Goal: Information Seeking & Learning: Compare options

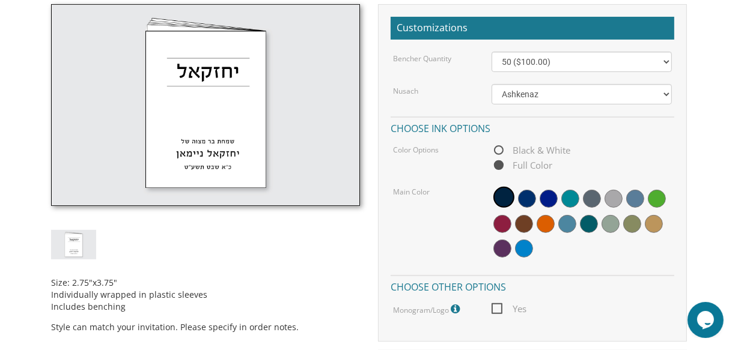
scroll to position [346, 0]
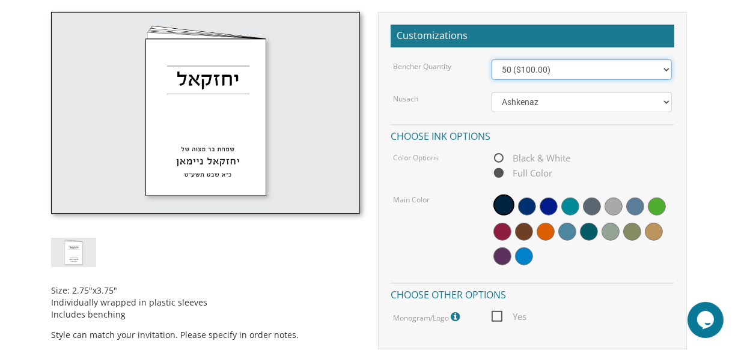
click at [610, 69] on select "50 ($100.00) 60 ($120.00) 70 ($140.00) 80 ($160.00) 90 ($180.00) 100 ($200.00) …" at bounding box center [582, 69] width 180 height 20
select select "100"
click at [492, 59] on select "50 ($100.00) 60 ($120.00) 70 ($140.00) 80 ($160.00) 90 ($180.00) 100 ($200.00) …" at bounding box center [582, 69] width 180 height 20
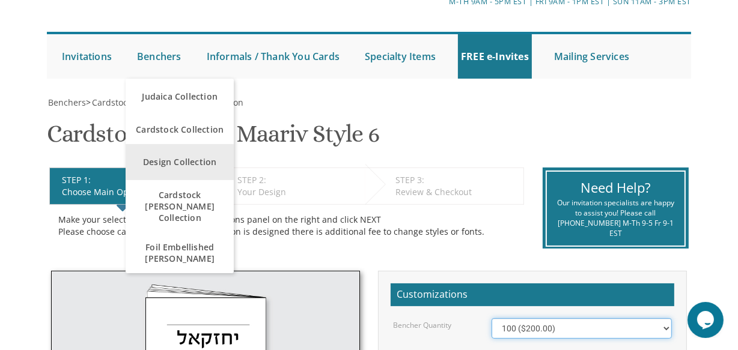
scroll to position [99, 0]
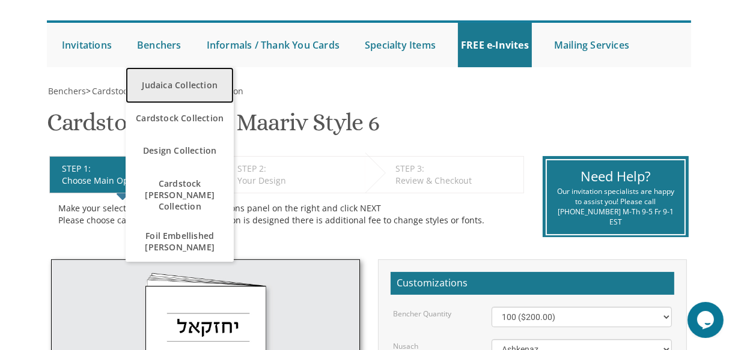
click at [171, 87] on link "Judaica Collection" at bounding box center [180, 85] width 108 height 36
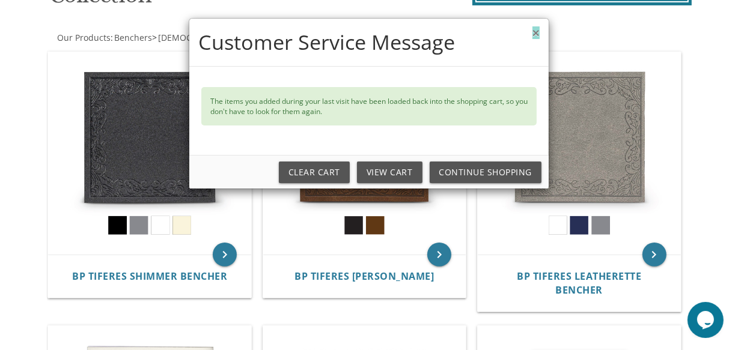
click at [532, 33] on button "×" at bounding box center [535, 32] width 7 height 13
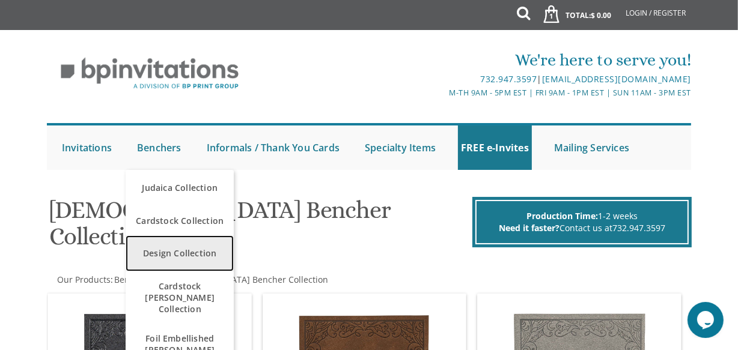
click at [162, 255] on link "Design Collection" at bounding box center [180, 254] width 108 height 36
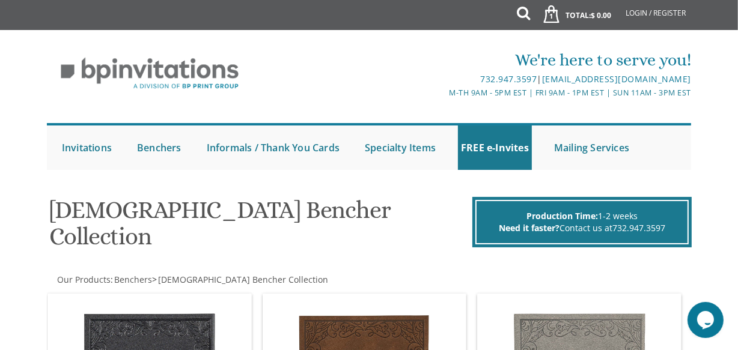
scroll to position [4, 0]
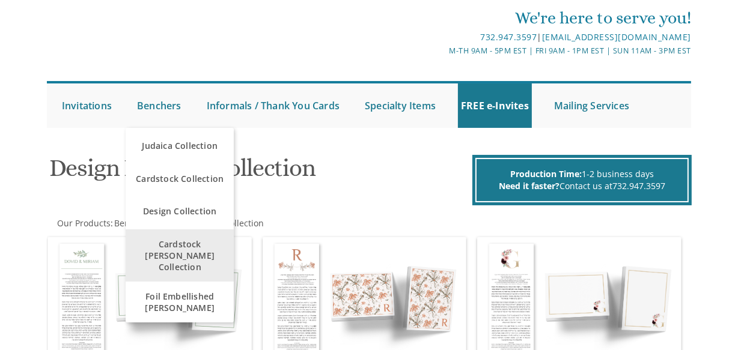
scroll to position [42, 0]
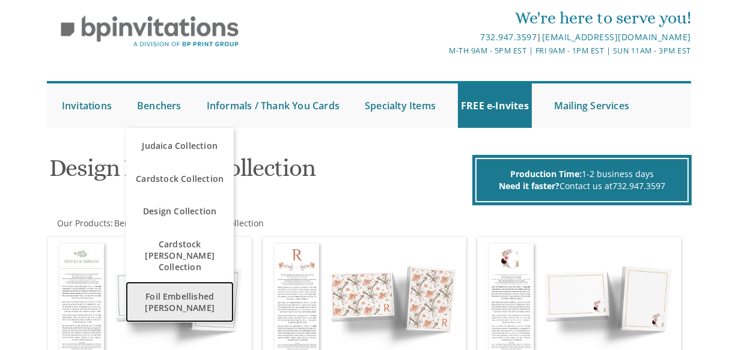
click at [169, 285] on span "Foil Embellished [PERSON_NAME]" at bounding box center [180, 302] width 102 height 35
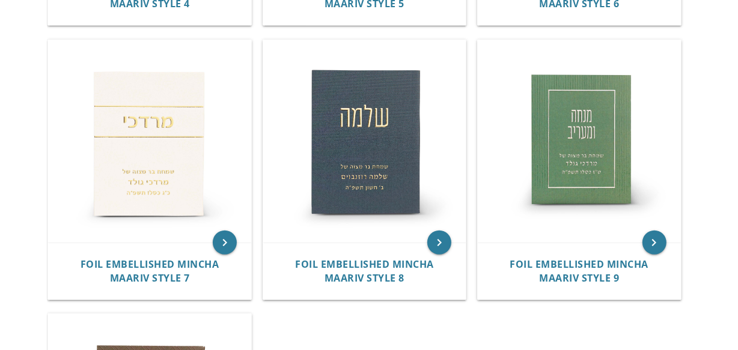
scroll to position [775, 0]
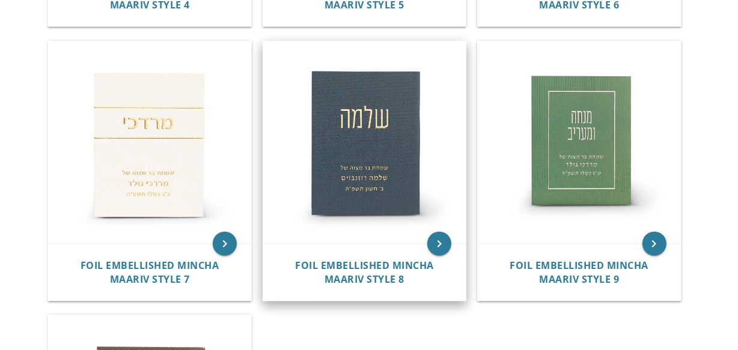
click at [355, 141] on img at bounding box center [364, 142] width 203 height 203
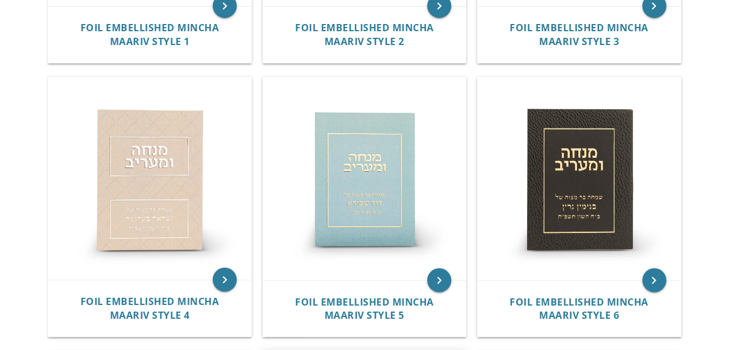
scroll to position [61, 0]
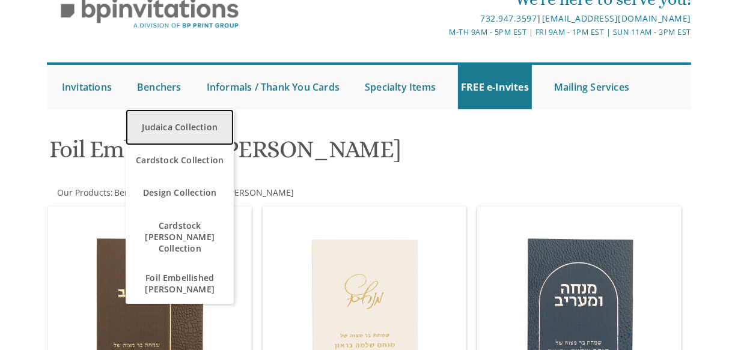
click at [165, 127] on link "Judaica Collection" at bounding box center [180, 127] width 108 height 36
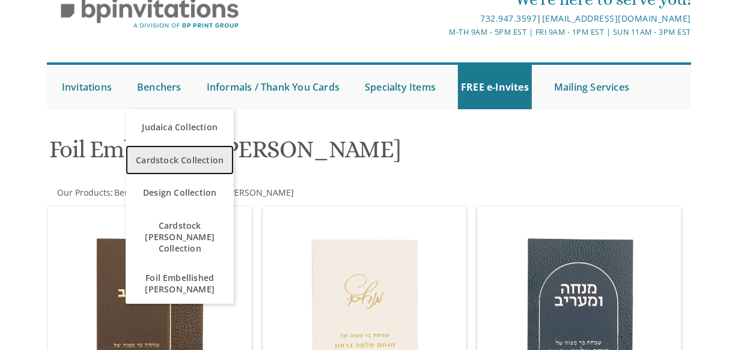
click at [170, 150] on span "Cardstock Collection" at bounding box center [180, 159] width 102 height 23
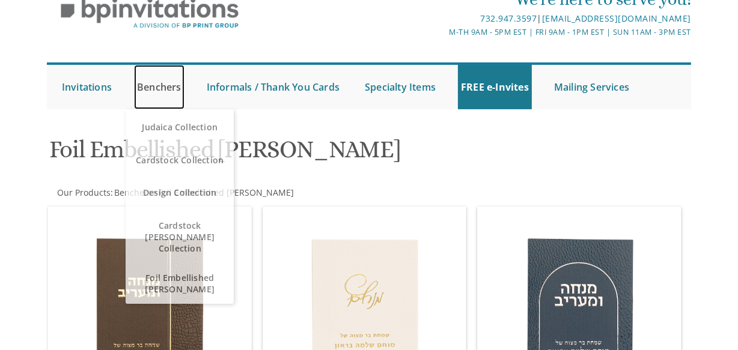
click at [151, 84] on link "Benchers" at bounding box center [159, 87] width 50 height 44
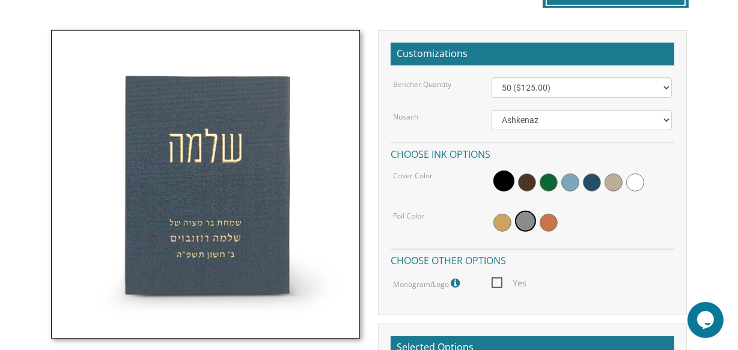
scroll to position [327, 0]
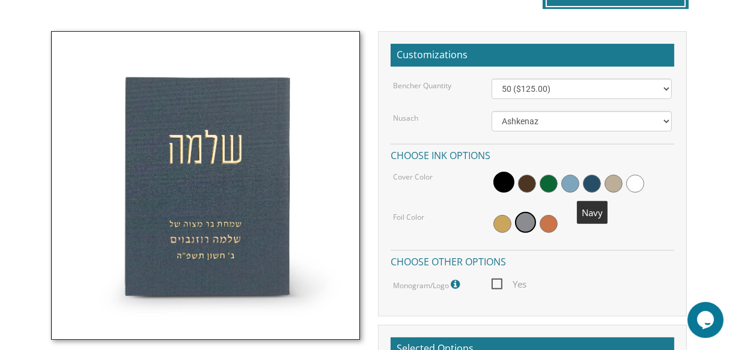
click at [587, 184] on span at bounding box center [592, 184] width 18 height 18
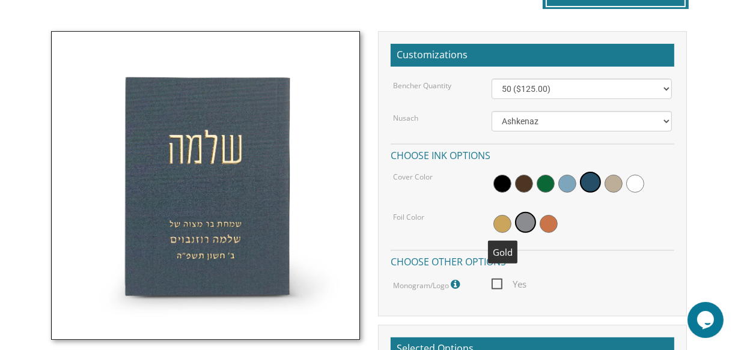
click at [505, 221] on span at bounding box center [502, 224] width 18 height 18
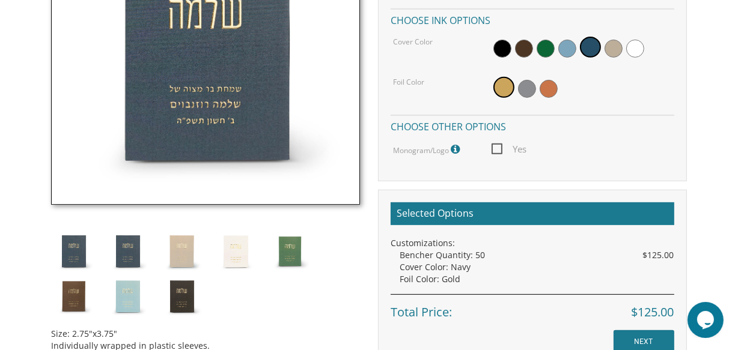
scroll to position [463, 0]
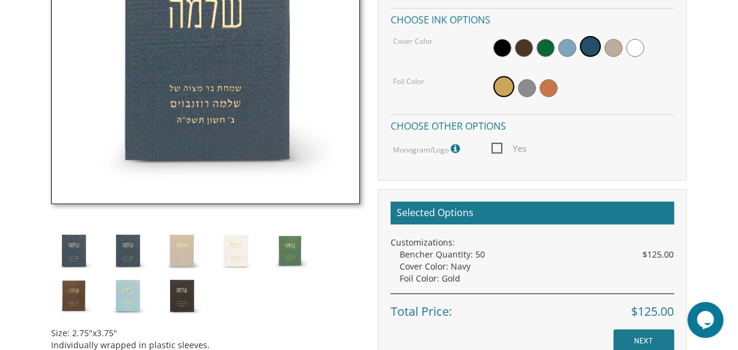
click at [73, 242] on img at bounding box center [73, 250] width 45 height 45
click at [124, 254] on img at bounding box center [127, 250] width 45 height 45
click at [182, 243] on img at bounding box center [181, 250] width 45 height 45
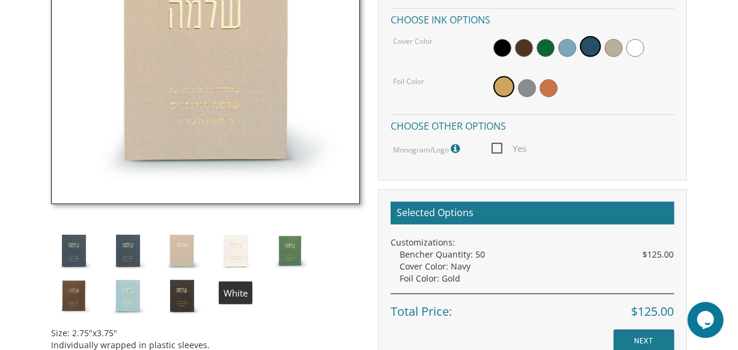
click at [241, 236] on img at bounding box center [235, 250] width 45 height 45
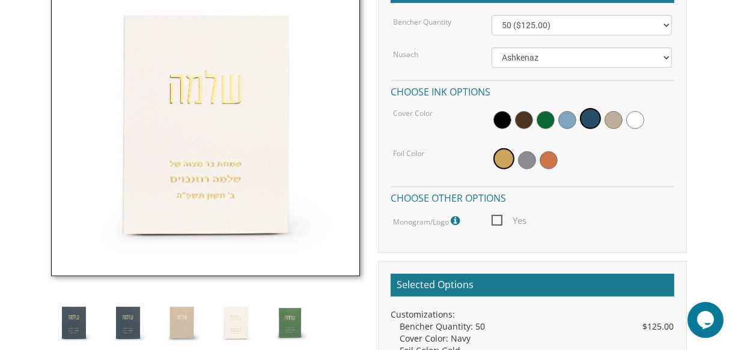
scroll to position [327, 0]
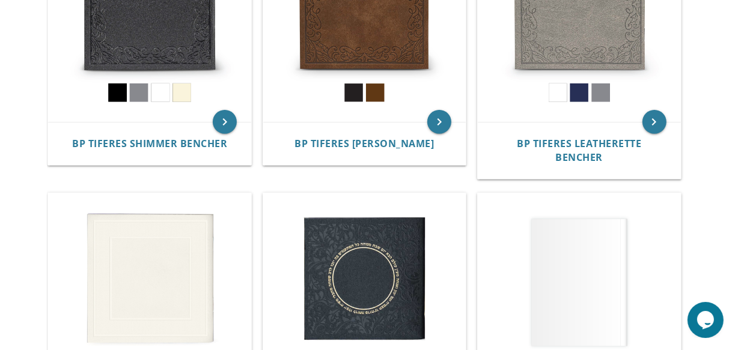
scroll to position [416, 0]
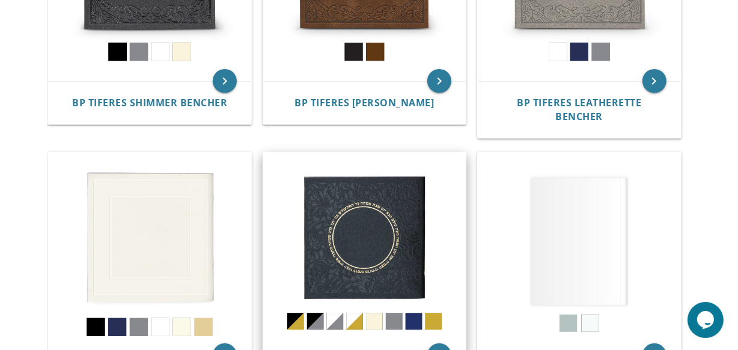
click at [361, 210] on img at bounding box center [364, 254] width 203 height 203
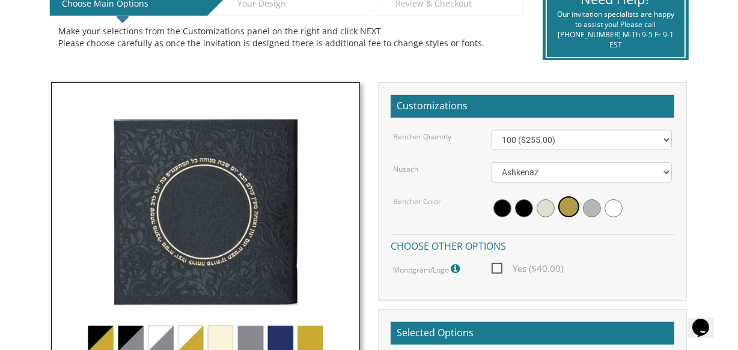
scroll to position [282, 0]
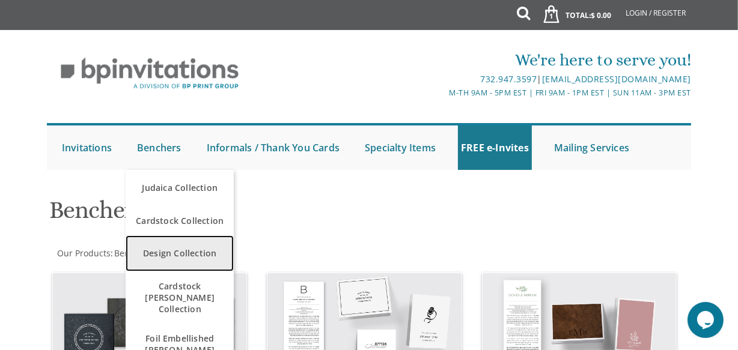
click at [152, 248] on link "Design Collection" at bounding box center [180, 254] width 108 height 36
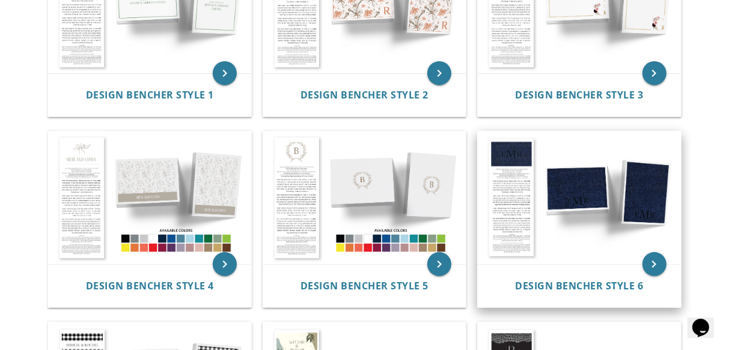
click at [575, 194] on img at bounding box center [579, 198] width 203 height 133
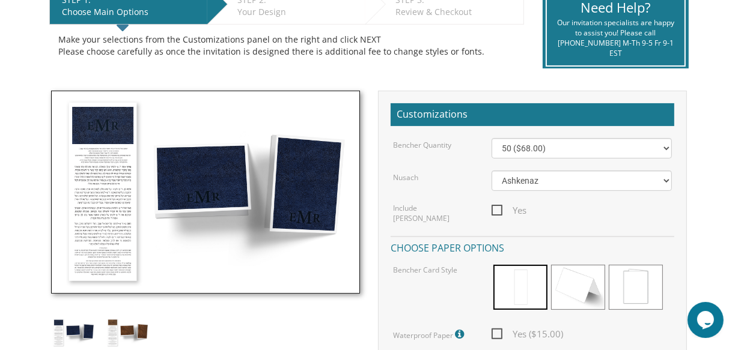
click at [188, 183] on img at bounding box center [205, 192] width 309 height 203
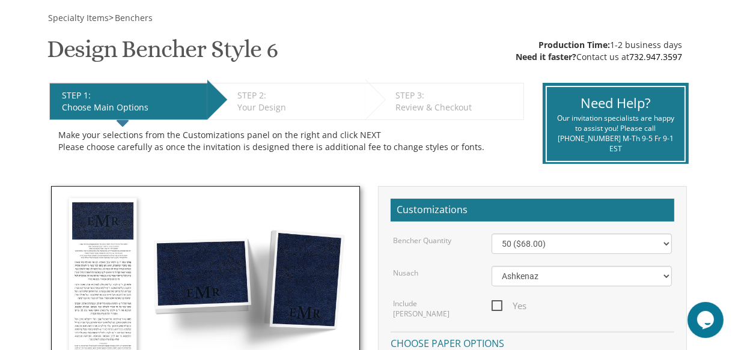
scroll to position [169, 0]
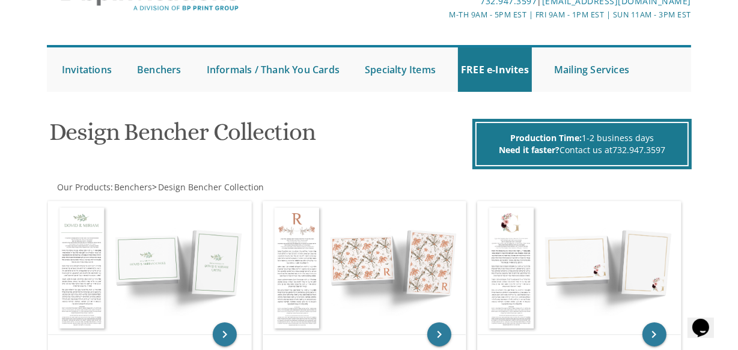
scroll to position [93, 0]
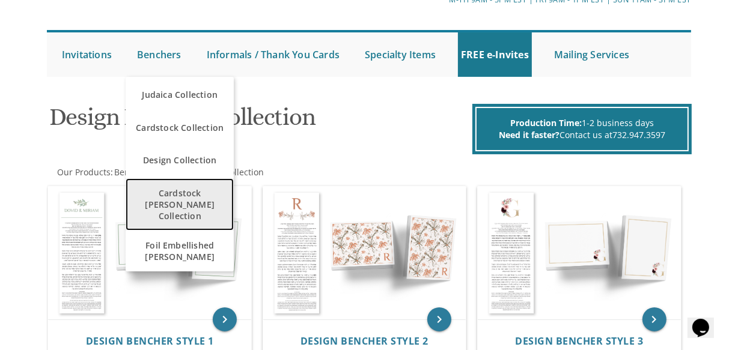
click at [163, 198] on span "Cardstock [PERSON_NAME] Collection" at bounding box center [180, 204] width 102 height 46
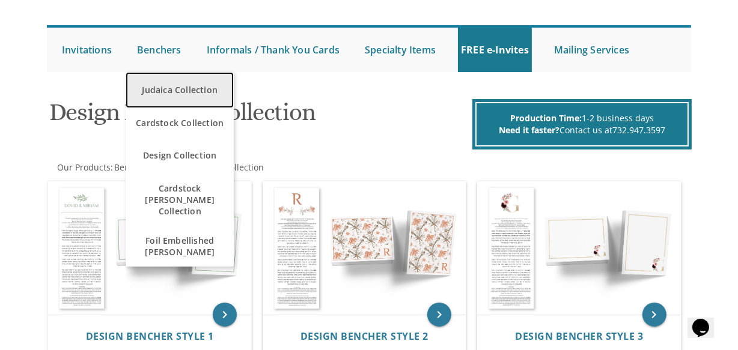
click at [174, 86] on link "Judaica Collection" at bounding box center [180, 90] width 108 height 36
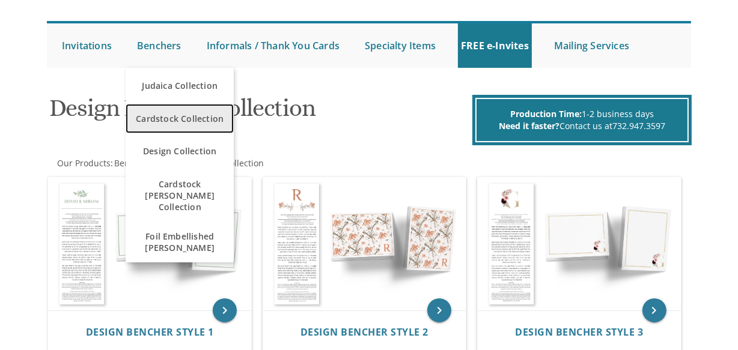
click at [162, 121] on span "Cardstock Collection" at bounding box center [180, 118] width 102 height 23
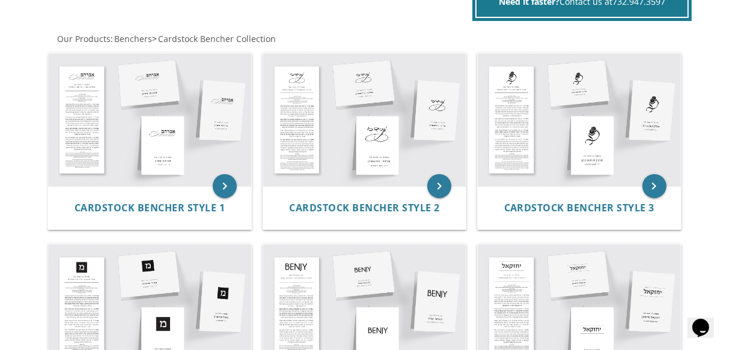
scroll to position [225, 0]
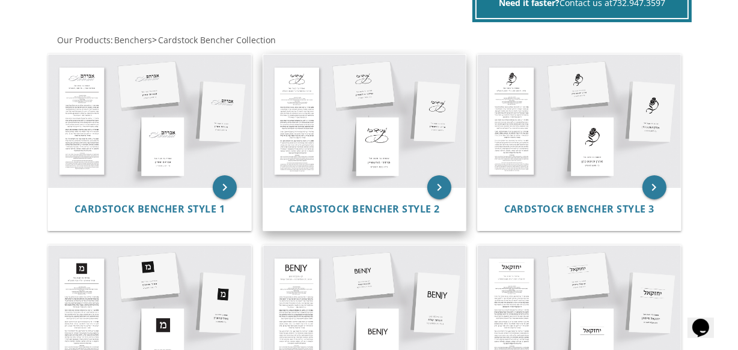
click at [362, 151] on img at bounding box center [364, 121] width 203 height 133
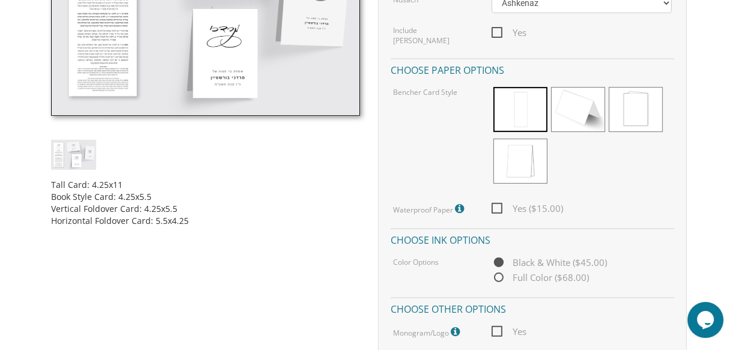
scroll to position [446, 0]
click at [498, 270] on span "Full Color ($68.00)" at bounding box center [540, 277] width 97 height 15
click at [498, 274] on input "Full Color ($68.00)" at bounding box center [496, 278] width 8 height 8
radio input "true"
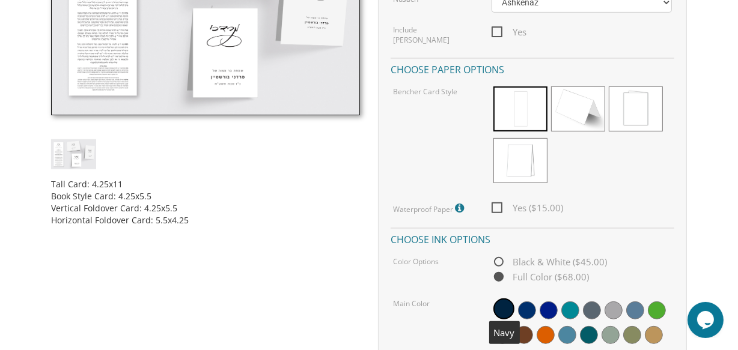
click at [499, 299] on span at bounding box center [503, 309] width 21 height 21
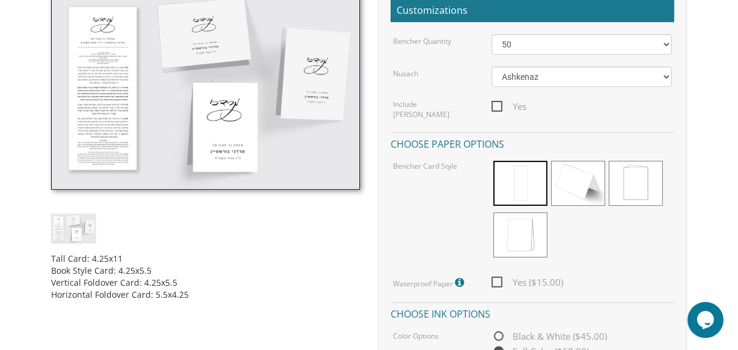
scroll to position [356, 0]
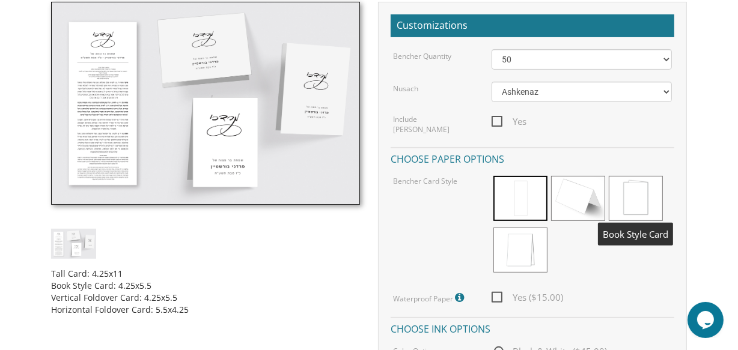
click at [650, 192] on span at bounding box center [636, 198] width 54 height 45
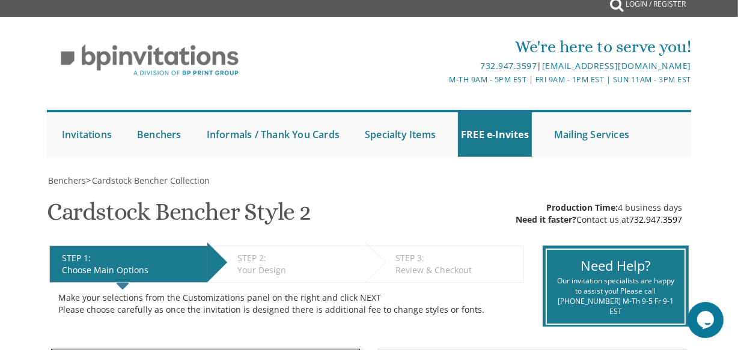
scroll to position [0, 0]
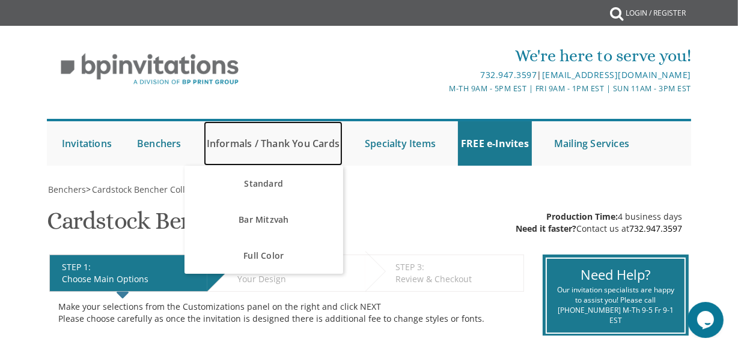
click at [249, 138] on link "Informals / Thank You Cards" at bounding box center [273, 143] width 139 height 44
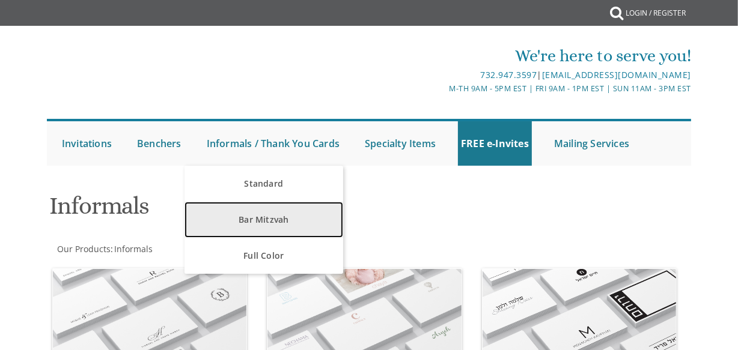
click at [258, 218] on link "Bar Mitzvah" at bounding box center [263, 220] width 158 height 36
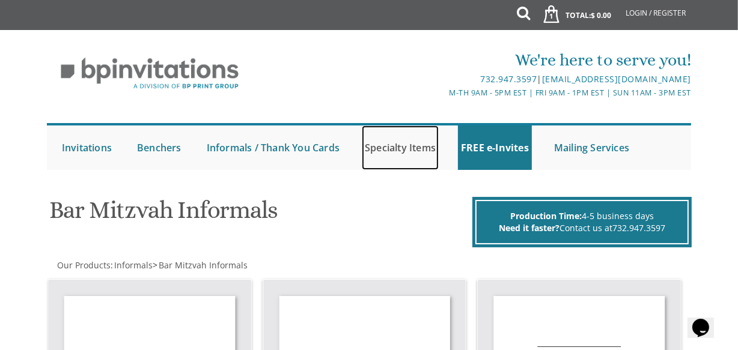
click at [408, 147] on link "Specialty Items" at bounding box center [400, 148] width 77 height 44
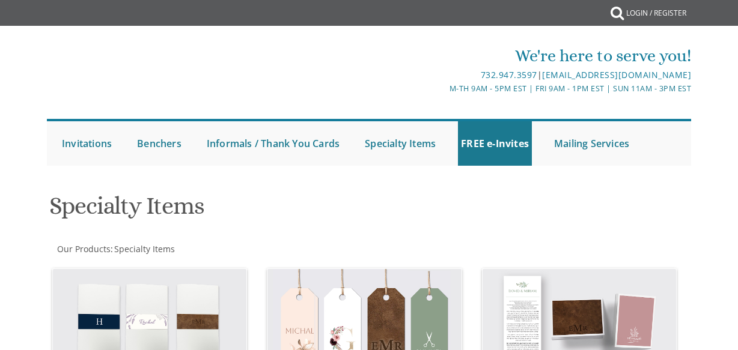
click at [0, 0] on link "Seating Boards" at bounding box center [0, 0] width 0 height 0
